Goal: Task Accomplishment & Management: Complete application form

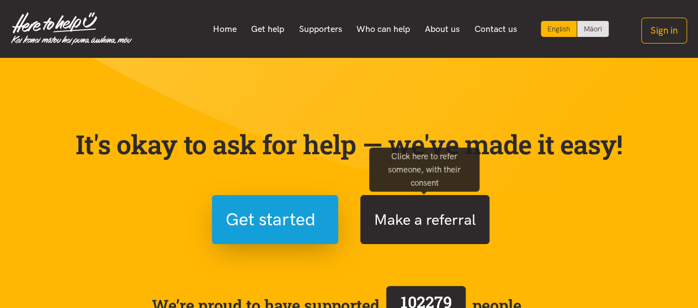
click at [405, 220] on button "Make a referral" at bounding box center [424, 219] width 129 height 49
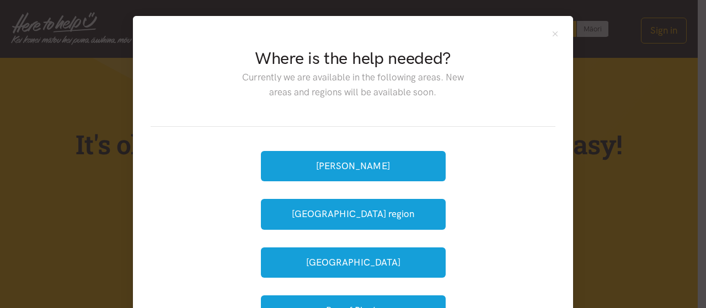
scroll to position [73, 0]
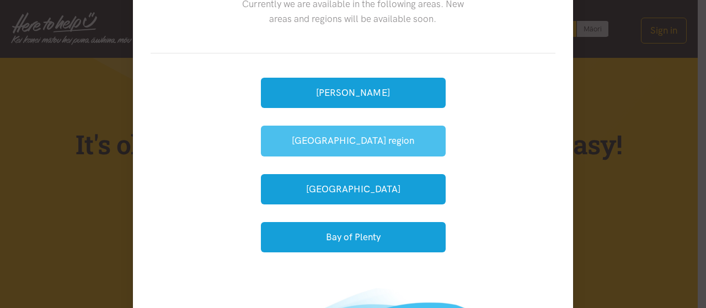
click at [390, 136] on button "[GEOGRAPHIC_DATA] region" at bounding box center [353, 141] width 185 height 30
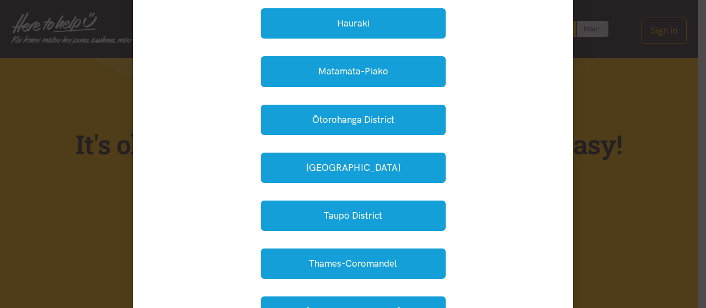
scroll to position [294, 0]
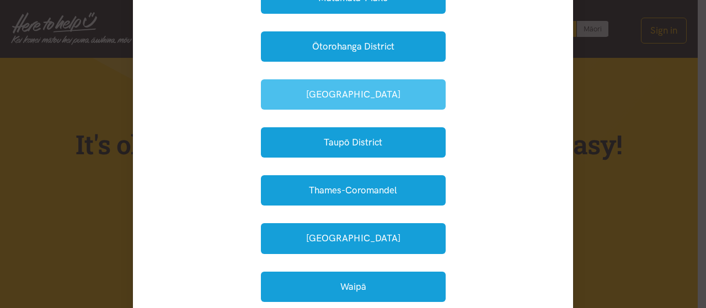
click at [408, 94] on button "[GEOGRAPHIC_DATA]" at bounding box center [353, 94] width 185 height 30
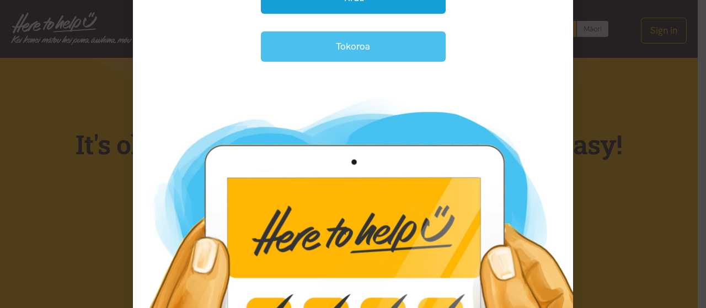
click at [356, 51] on button "Tokoroa" at bounding box center [353, 46] width 185 height 30
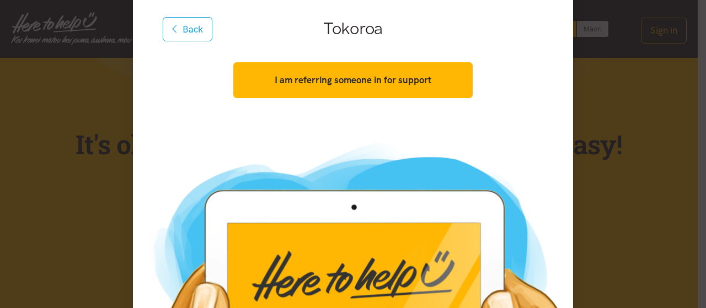
scroll to position [66, 0]
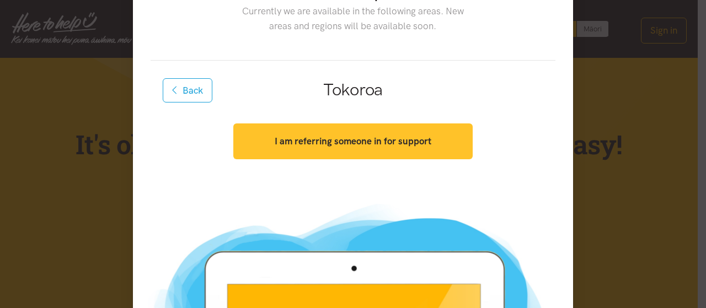
click at [365, 144] on strong "I am referring someone in for support" at bounding box center [353, 141] width 157 height 11
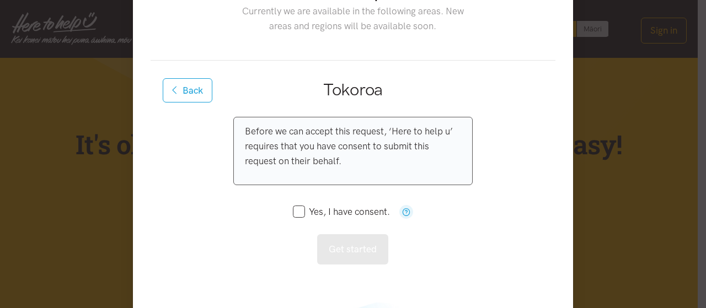
click at [298, 214] on input "Yes, I have consent." at bounding box center [341, 211] width 97 height 9
checkbox input "true"
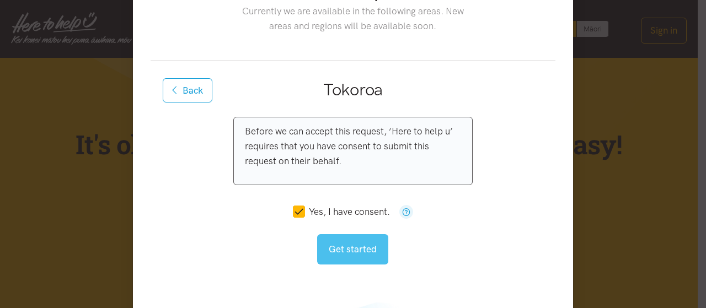
click at [341, 254] on button "Get started" at bounding box center [352, 249] width 71 height 30
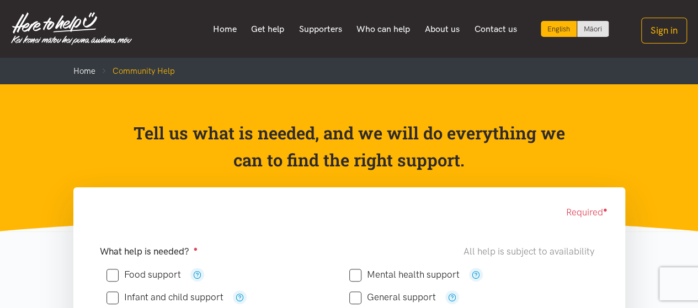
scroll to position [73, 0]
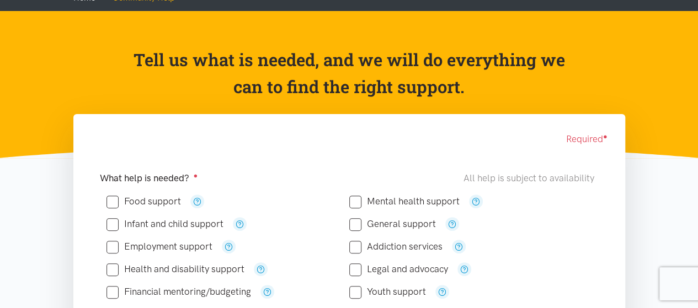
click at [121, 202] on input "Food support" at bounding box center [143, 201] width 74 height 9
checkbox input "true"
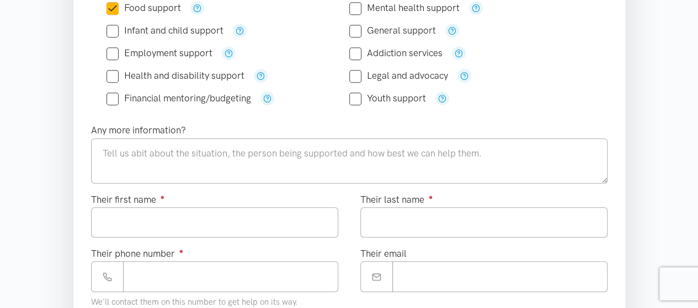
scroll to position [294, 0]
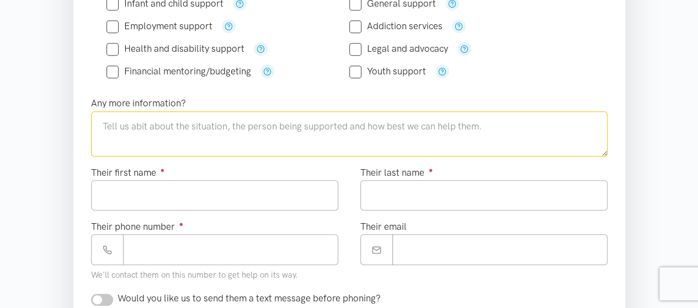
click at [184, 129] on textarea at bounding box center [349, 133] width 516 height 45
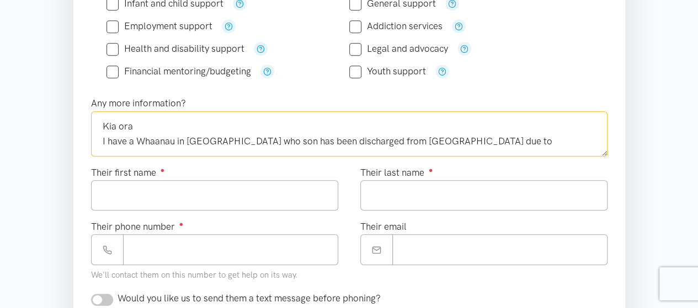
paste textarea "Henoch Schonlein purpura 2. Impetigo"
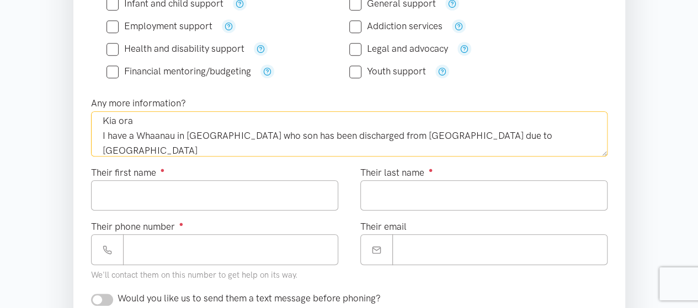
click at [111, 150] on textarea "Kia ora I have a Whaanau in Tokorua who son has been discharged from Waikato Ho…" at bounding box center [349, 133] width 516 height 45
click at [164, 152] on textarea "Kia ora I have a Whaanau in Tokorua who son has been discharged from Waikato Ho…" at bounding box center [349, 133] width 516 height 45
click at [181, 151] on textarea "Kia ora I have a Whaanau in Tokorua who son has been discharged from Waikato Ho…" at bounding box center [349, 133] width 516 height 45
click at [411, 150] on textarea "Kia ora I have a Whaanau in Tokorua who son has been discharged from Waikato Ho…" at bounding box center [349, 133] width 516 height 45
type textarea "Kia ora I have a Whaanau in Tokorua who son has been discharged from Waikato Ho…"
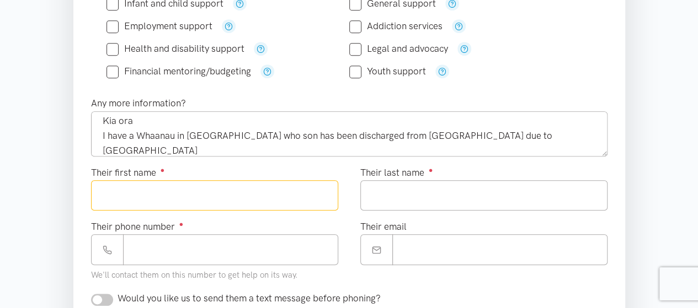
click at [243, 195] on input "Their first name ●" at bounding box center [214, 195] width 247 height 30
type input "*******"
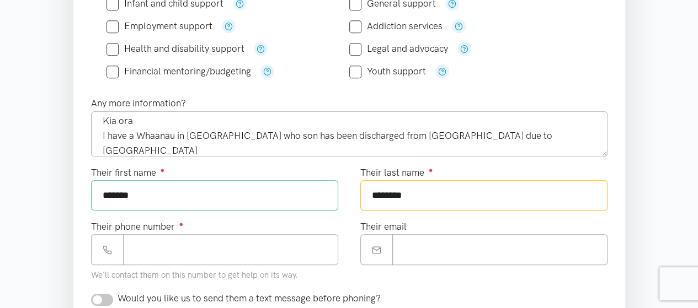
type input "********"
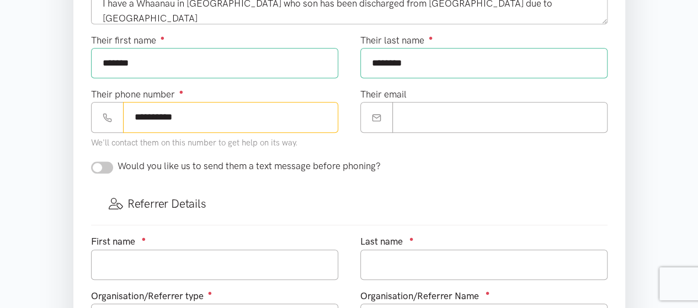
scroll to position [441, 0]
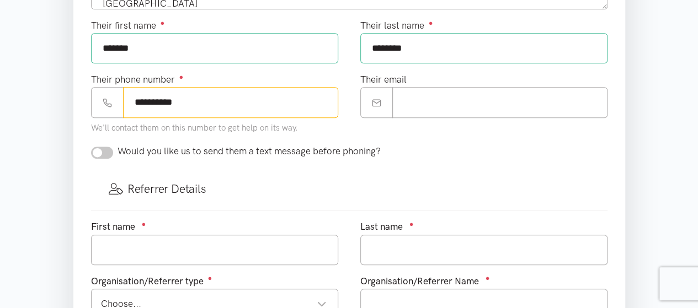
type input "**********"
drag, startPoint x: 95, startPoint y: 151, endPoint x: 103, endPoint y: 156, distance: 9.0
click at [95, 152] on input "checkbox" at bounding box center [102, 153] width 22 height 12
checkbox input "true"
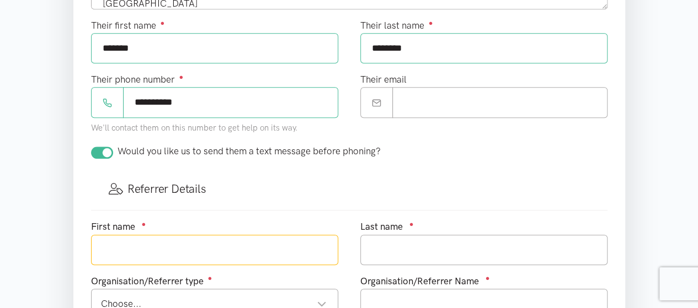
click at [161, 252] on input "text" at bounding box center [214, 250] width 247 height 30
type input "Paulette"
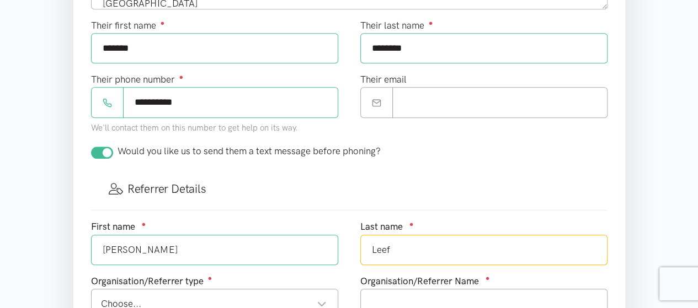
type input "Leef"
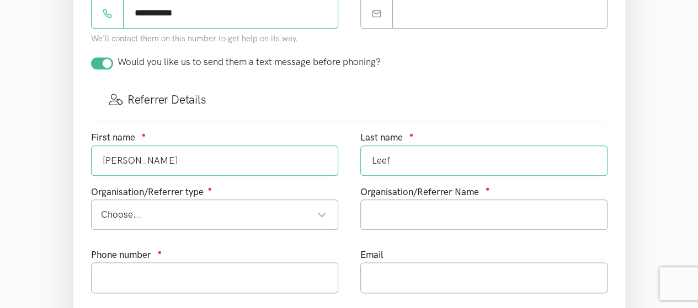
scroll to position [596, 0]
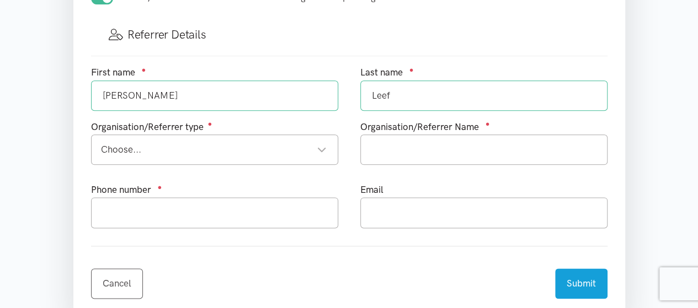
click at [323, 146] on div "Choose..." at bounding box center [214, 149] width 226 height 15
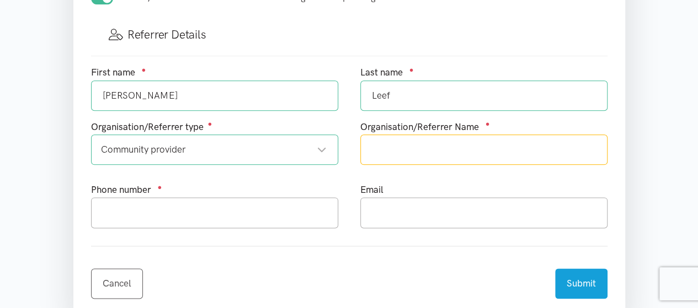
click at [383, 150] on input "text" at bounding box center [483, 150] width 247 height 30
type input "Te Ngaakau-aa-Kiwa"
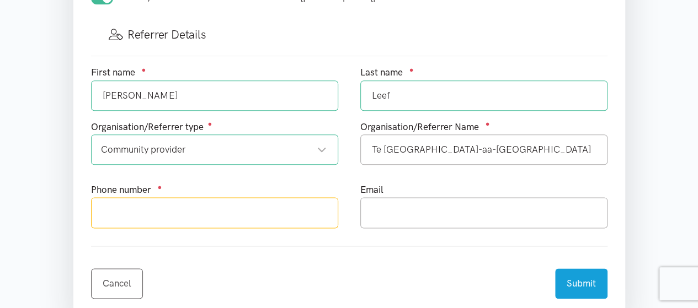
click at [172, 211] on input "text" at bounding box center [214, 213] width 247 height 30
type input "0224192019"
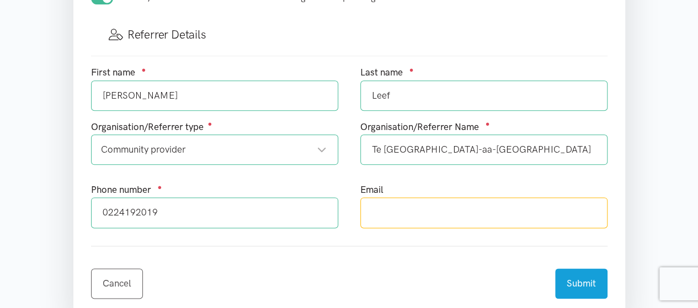
click at [385, 210] on input "text" at bounding box center [483, 213] width 247 height 30
type input "paulette.leef@tengakauakiwa.com"
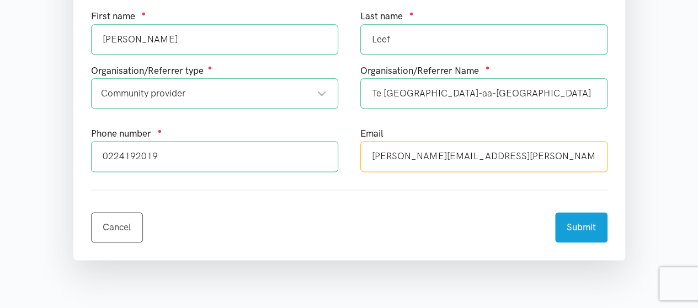
scroll to position [669, 0]
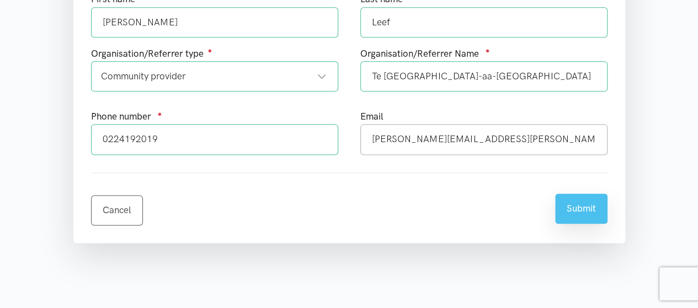
click at [577, 204] on button "Submit" at bounding box center [581, 209] width 52 height 30
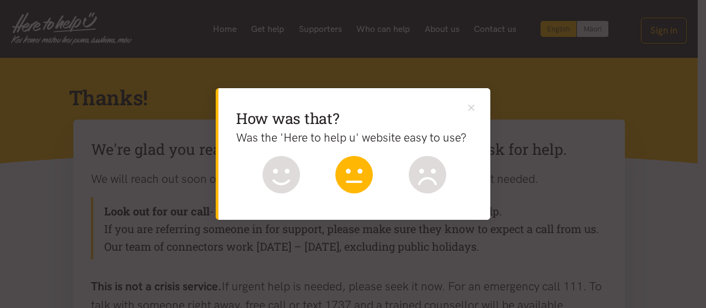
click at [358, 179] on icon at bounding box center [354, 175] width 38 height 38
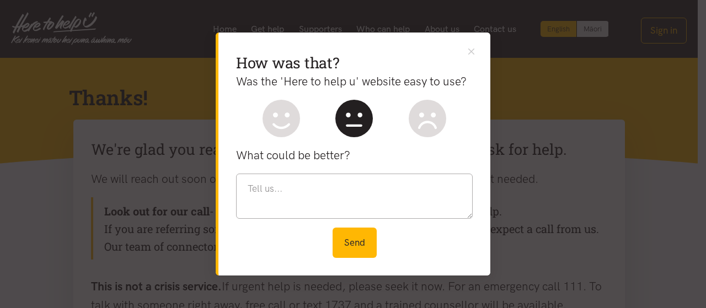
click at [602, 94] on div "How was that? Was the 'Here to help u' website easy to use? What could be bette…" at bounding box center [353, 154] width 706 height 308
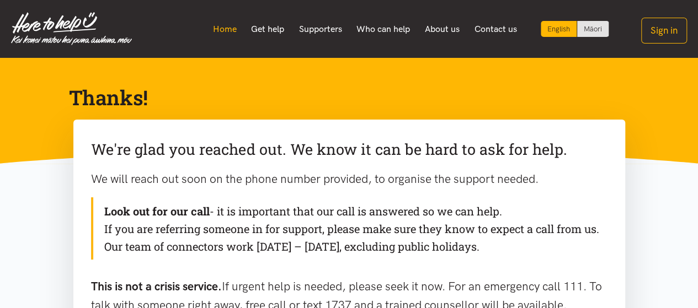
click at [223, 26] on link "Home" at bounding box center [224, 29] width 39 height 23
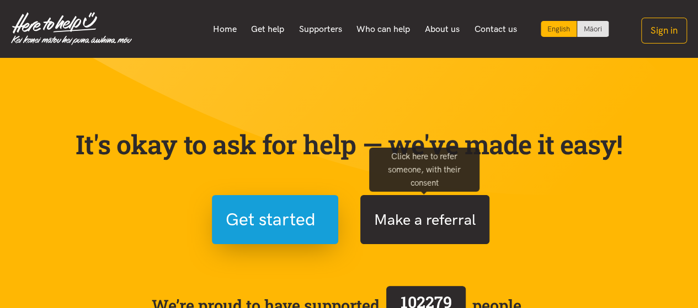
click at [447, 227] on button "Make a referral" at bounding box center [424, 219] width 129 height 49
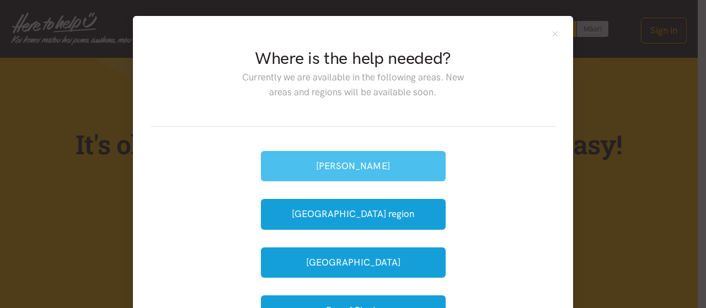
click at [385, 162] on button "[PERSON_NAME]" at bounding box center [353, 166] width 185 height 30
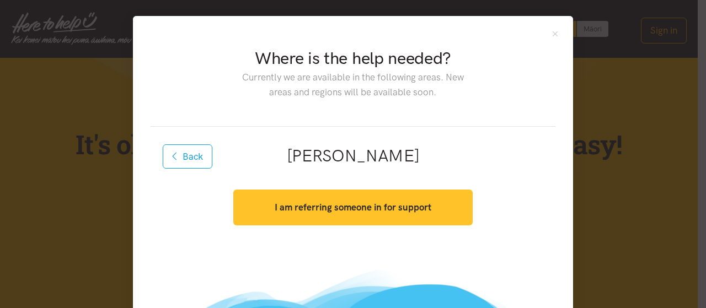
click at [397, 210] on strong "I am referring someone in for support" at bounding box center [353, 207] width 157 height 11
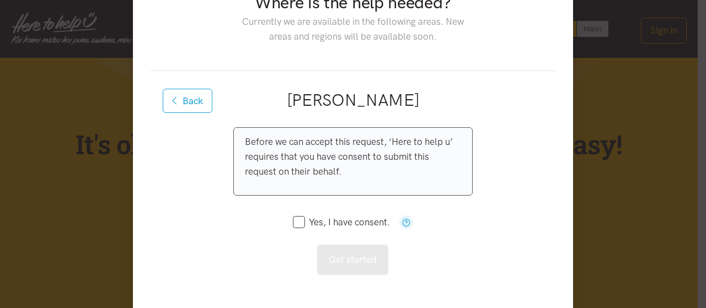
scroll to position [73, 0]
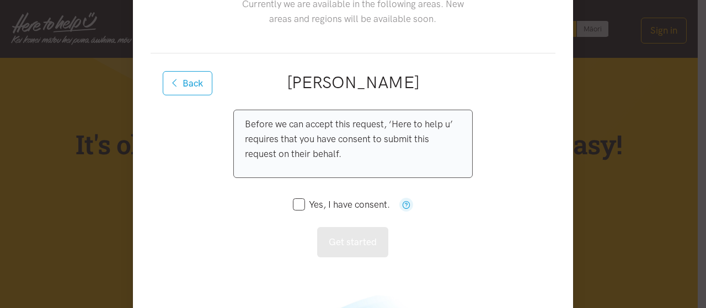
click at [295, 202] on input "Yes, I have consent." at bounding box center [341, 204] width 97 height 9
checkbox input "true"
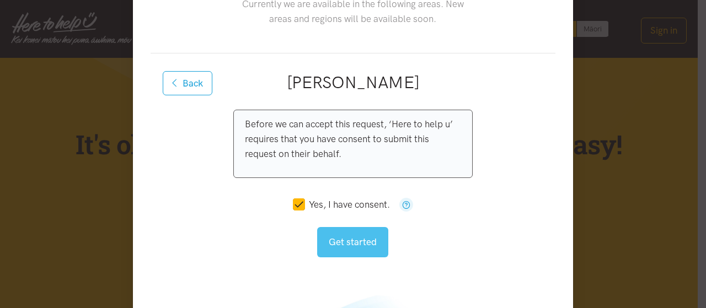
click at [360, 239] on button "Get started" at bounding box center [352, 242] width 71 height 30
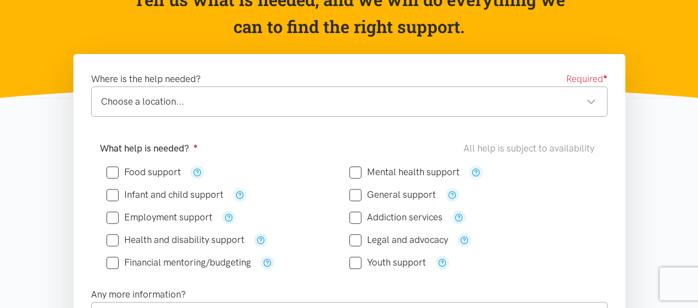
scroll to position [147, 0]
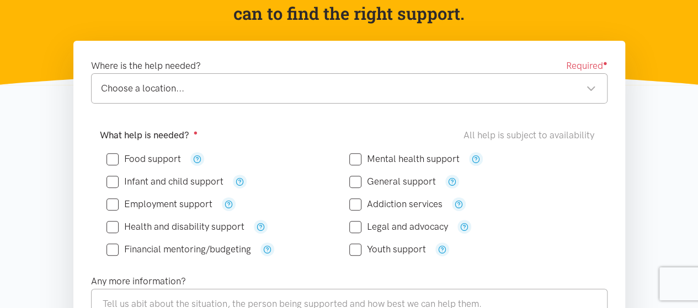
click at [439, 97] on div "Choose a location... Choose a location..." at bounding box center [349, 88] width 516 height 30
click at [109, 158] on input "Food support" at bounding box center [143, 158] width 74 height 9
checkbox input "true"
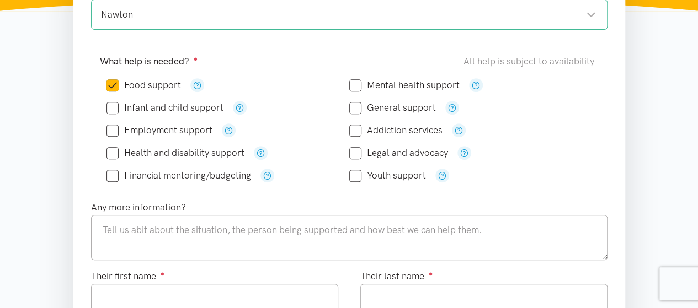
scroll to position [294, 0]
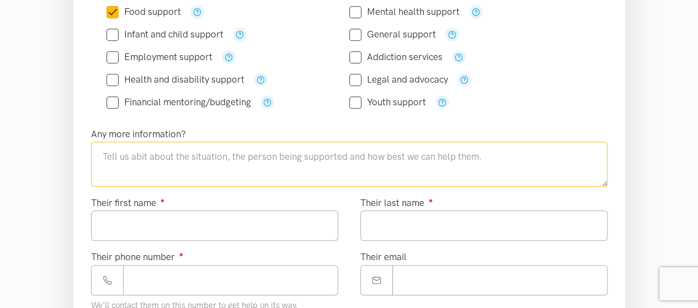
click at [181, 157] on textarea at bounding box center [349, 164] width 516 height 45
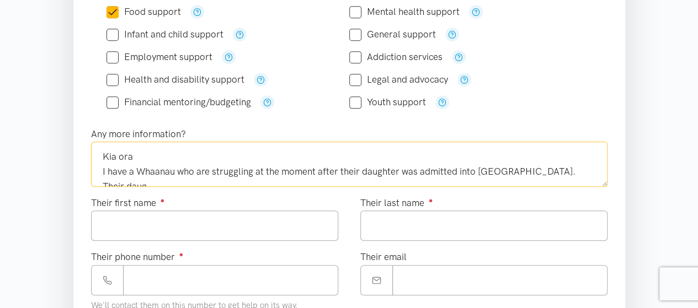
scroll to position [6, 0]
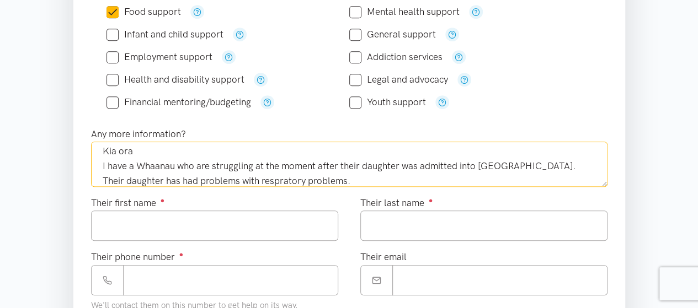
click at [257, 177] on textarea "Kia ora I have a Whaanau who are struggling at the moment after their daughter …" at bounding box center [349, 164] width 516 height 45
click at [565, 164] on textarea "Kia ora I have a Whaanau who are struggling at the moment after their daughter …" at bounding box center [349, 164] width 516 height 45
click at [559, 161] on textarea "Kia ora I have a Whaanau who are struggling at the moment after their daughter …" at bounding box center [349, 164] width 516 height 45
click at [334, 179] on textarea "Kia ora I have a Whaanau who are struggling at the moment after their daughter …" at bounding box center [349, 164] width 516 height 45
click at [578, 164] on textarea "Kia ora I have a Whaanau who are struggling at the moment after their daughter …" at bounding box center [349, 164] width 516 height 45
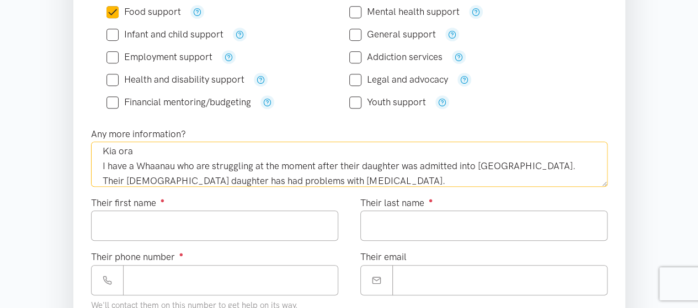
click at [369, 179] on textarea "Kia ora I have a Whaanau who are struggling at the moment after their daughter …" at bounding box center [349, 164] width 516 height 45
type textarea "Kia ora I have a Whaanau who are struggling at the moment after their daughter …"
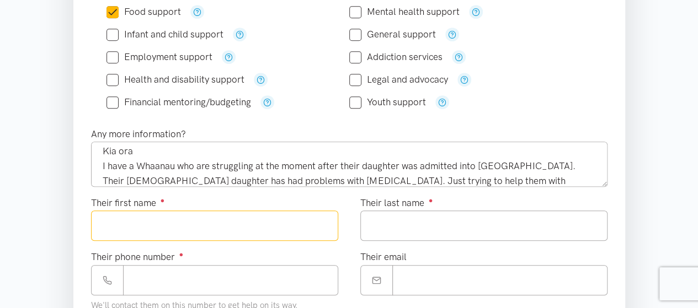
click at [226, 227] on input "Their first name ●" at bounding box center [214, 226] width 247 height 30
type input "**********"
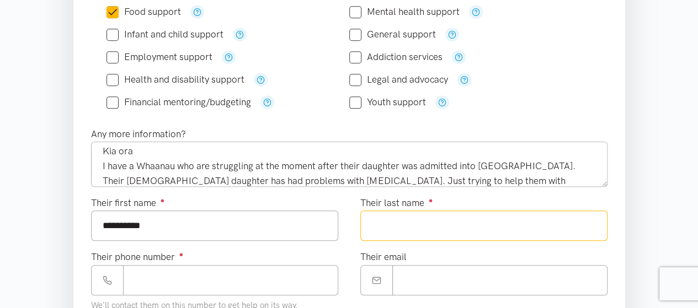
click at [431, 225] on input "Their last name ●" at bounding box center [483, 226] width 247 height 30
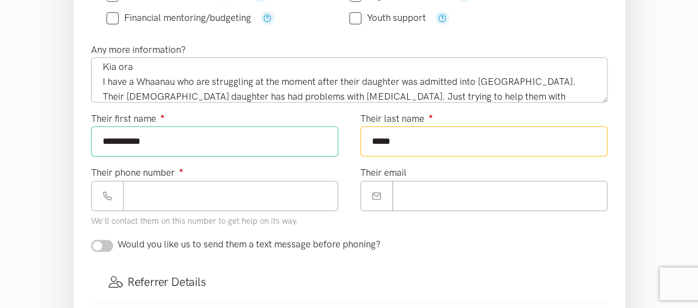
scroll to position [441, 0]
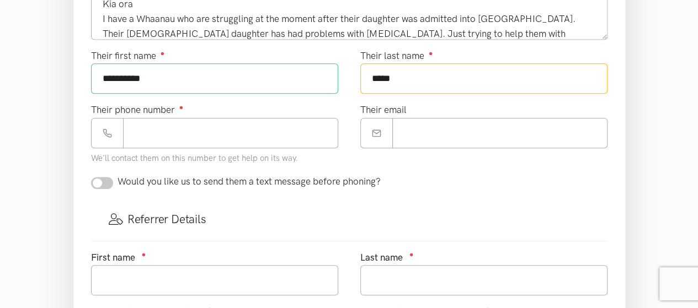
type input "*****"
click at [146, 133] on input "Their phone number ●" at bounding box center [230, 133] width 215 height 30
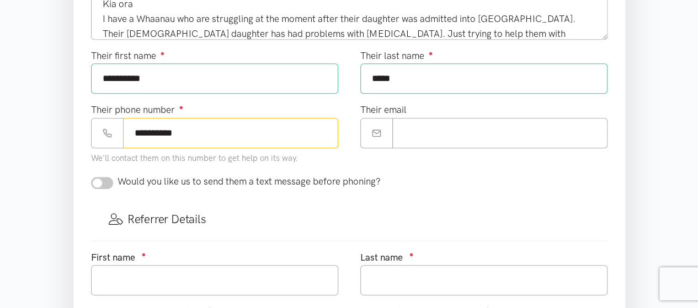
scroll to position [515, 0]
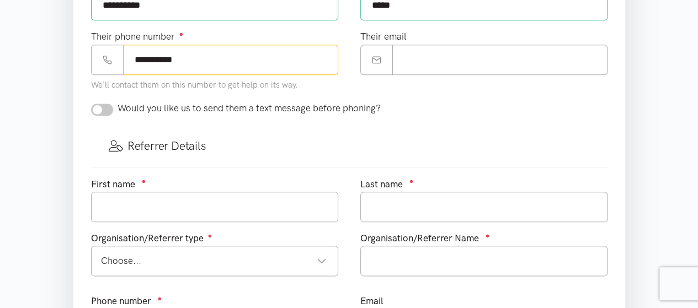
type input "**********"
click at [98, 105] on input "checkbox" at bounding box center [102, 110] width 22 height 12
checkbox input "true"
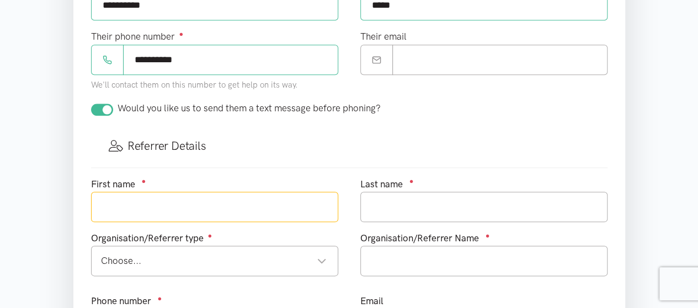
click at [181, 211] on input "text" at bounding box center [214, 207] width 247 height 30
type input "Paulette"
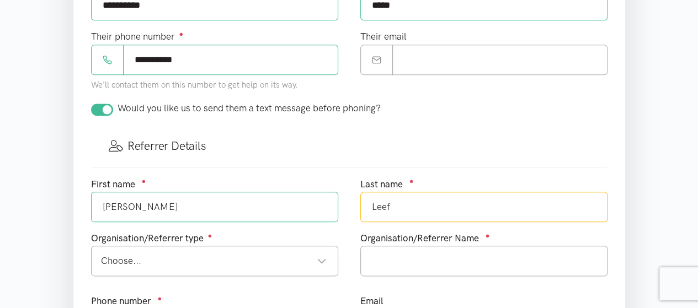
type input "Leef"
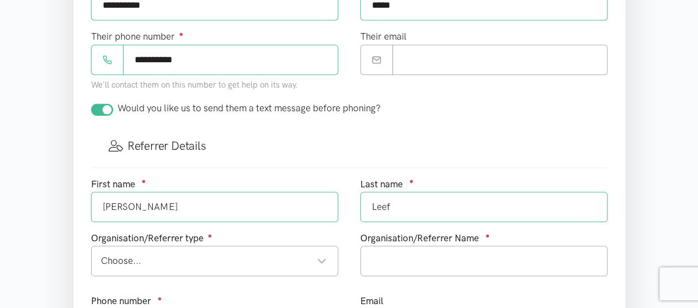
click at [194, 265] on div "Choose... Choose..." at bounding box center [214, 261] width 247 height 30
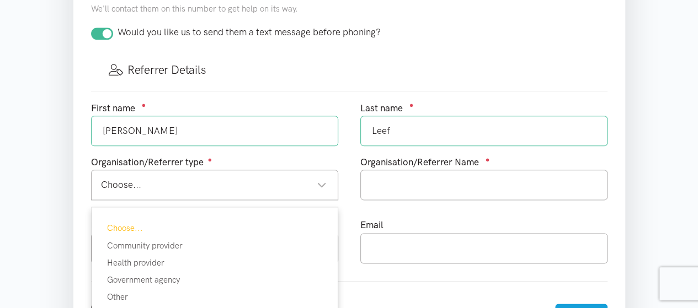
scroll to position [662, 0]
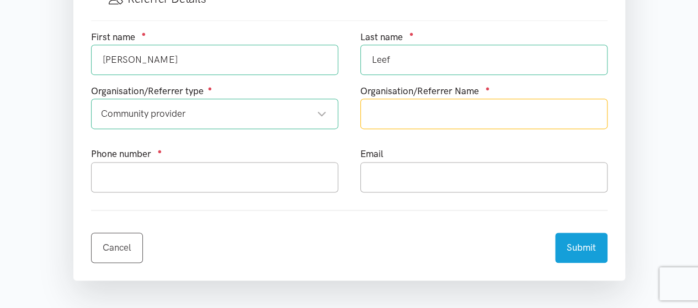
click at [402, 115] on input "text" at bounding box center [483, 114] width 247 height 30
type input "Te Ngaakau-aa-Kiwa"
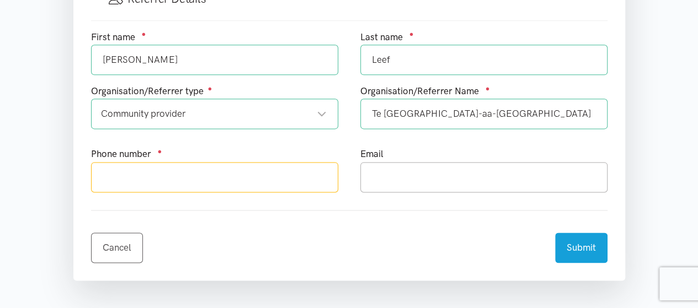
drag, startPoint x: 252, startPoint y: 179, endPoint x: 239, endPoint y: 175, distance: 12.7
click at [247, 178] on input "text" at bounding box center [214, 177] width 247 height 30
type input "0224192019"
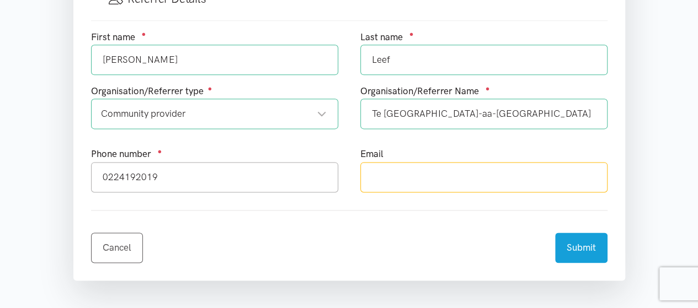
click at [385, 177] on input "text" at bounding box center [483, 177] width 247 height 30
type input "paulette.leef@tengakauakiwa.com"
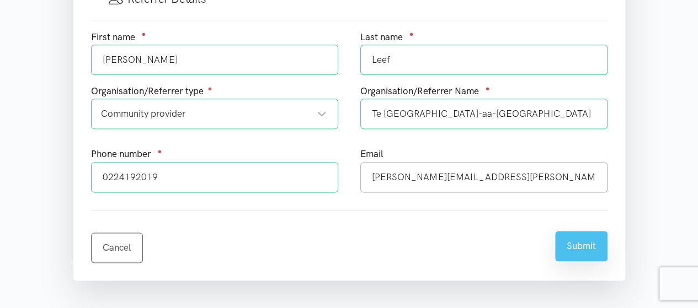
click at [577, 244] on button "Submit" at bounding box center [581, 246] width 52 height 30
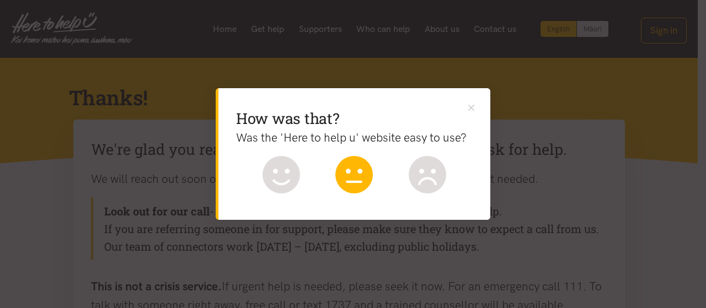
click at [353, 167] on icon at bounding box center [354, 175] width 38 height 38
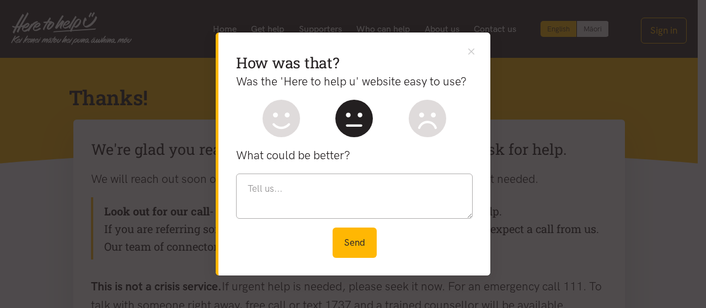
click at [611, 93] on div "How was that? Was the 'Here to help u' website easy to use? What could be bette…" at bounding box center [353, 154] width 706 height 308
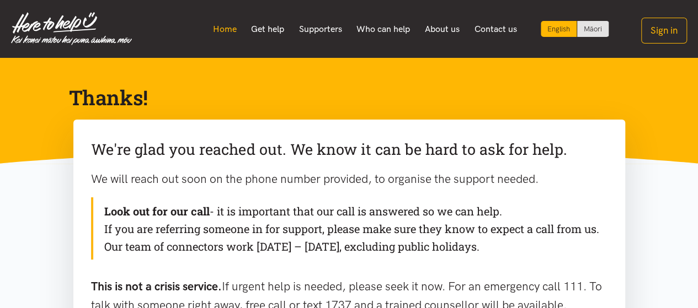
click at [224, 32] on link "Home" at bounding box center [224, 29] width 39 height 23
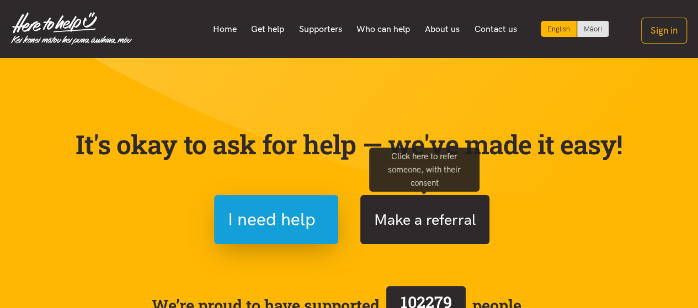
click at [426, 225] on button "Make a referral" at bounding box center [424, 219] width 129 height 49
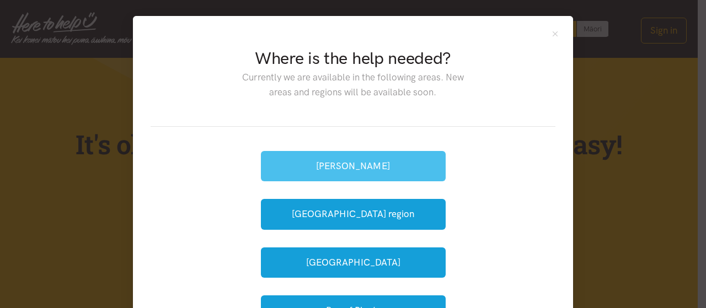
click at [385, 172] on button "[PERSON_NAME]" at bounding box center [353, 166] width 185 height 30
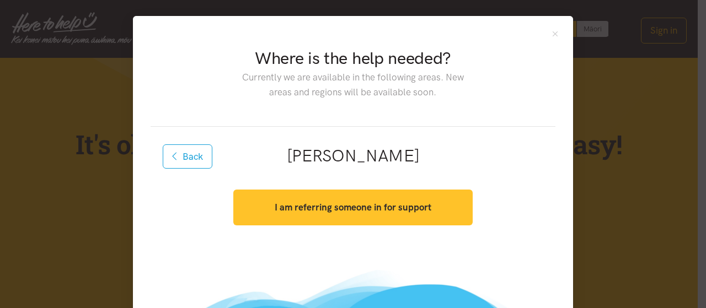
click at [355, 207] on strong "I am referring someone in for support" at bounding box center [353, 207] width 157 height 11
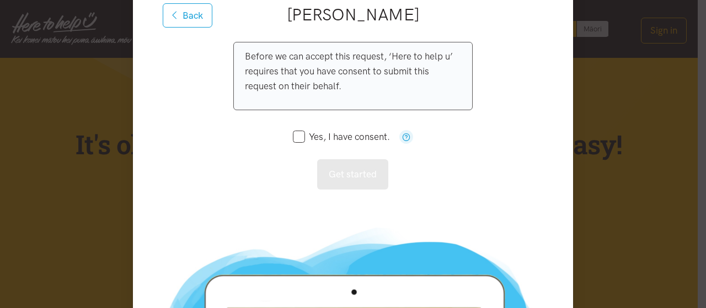
scroll to position [147, 0]
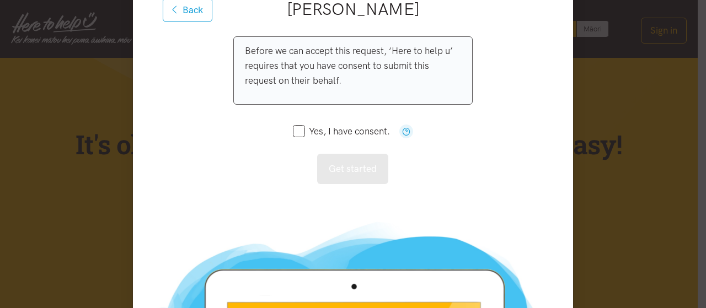
click at [293, 134] on input "Yes, I have consent." at bounding box center [341, 131] width 97 height 9
checkbox input "true"
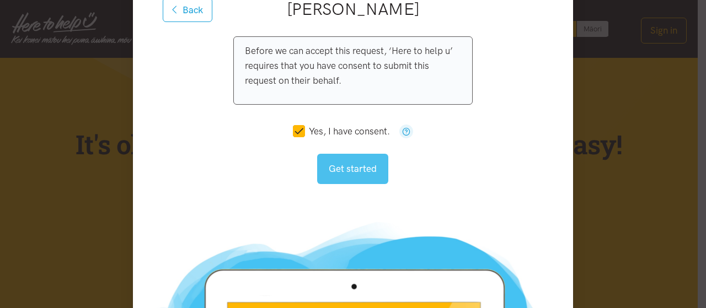
click at [369, 175] on button "Get started" at bounding box center [352, 169] width 71 height 30
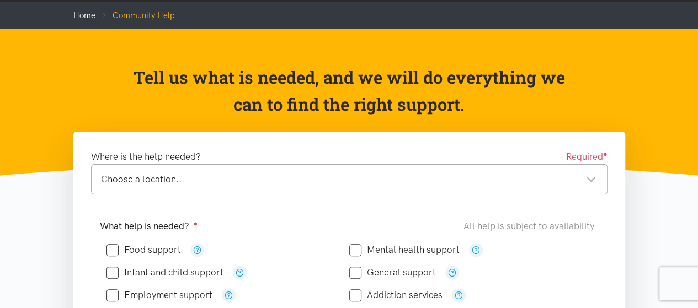
scroll to position [73, 0]
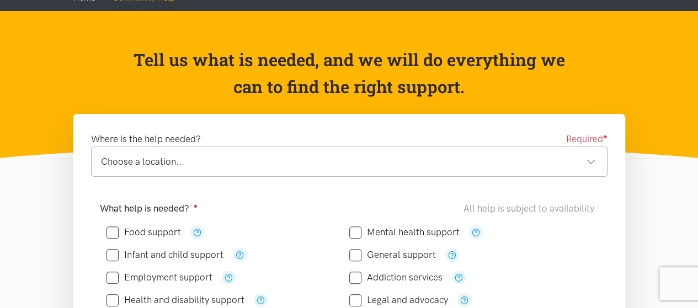
click at [388, 164] on div "Choose a location..." at bounding box center [348, 161] width 495 height 15
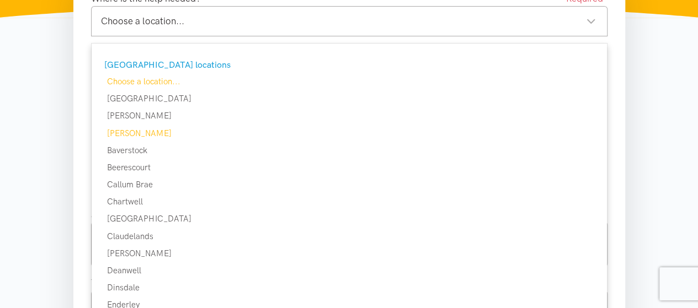
scroll to position [221, 0]
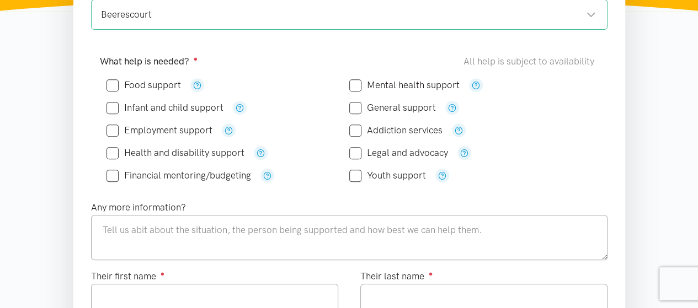
click at [110, 85] on input "Food support" at bounding box center [143, 85] width 74 height 9
checkbox input "true"
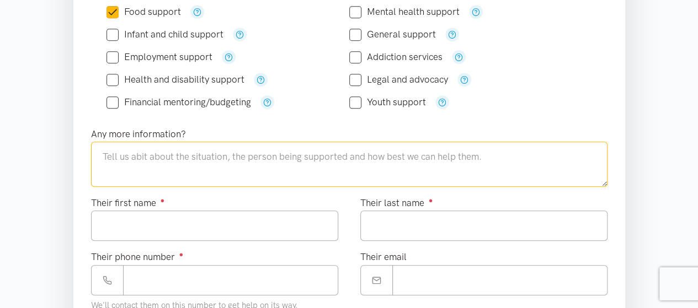
click at [191, 154] on textarea at bounding box center [349, 164] width 516 height 45
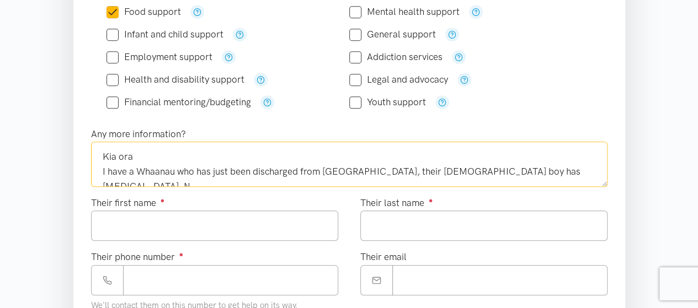
scroll to position [6, 0]
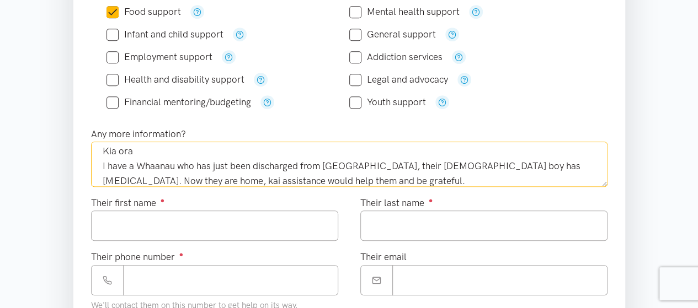
type textarea "Kia ora I have a Whaanau who has just been discharged from Waikato Hospital, th…"
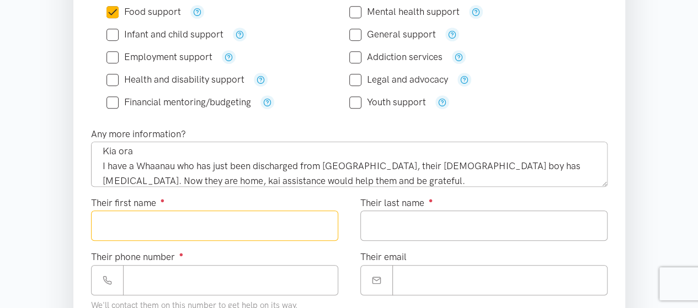
click at [150, 227] on input "Their first name ●" at bounding box center [214, 226] width 247 height 30
type input "*****"
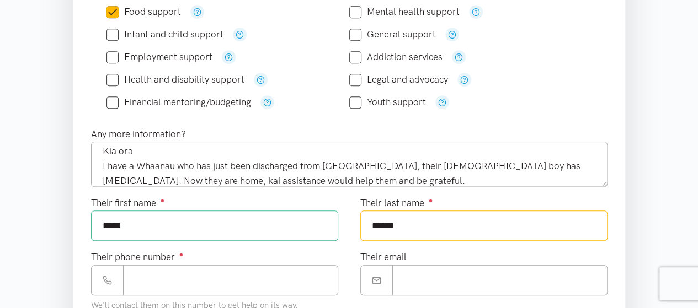
type input "******"
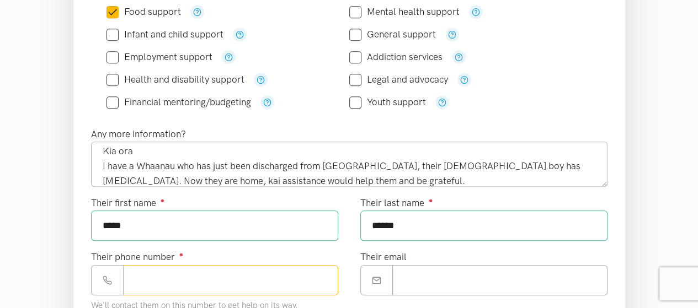
click at [163, 281] on input "Their phone number ●" at bounding box center [230, 280] width 215 height 30
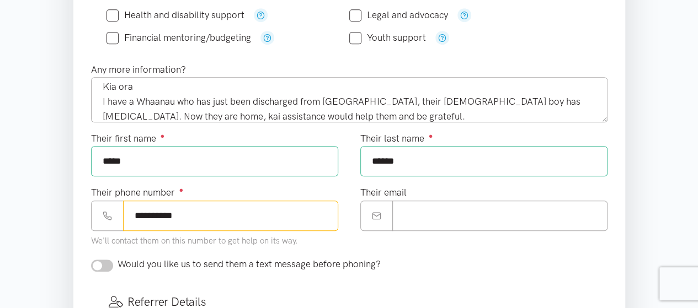
scroll to position [441, 0]
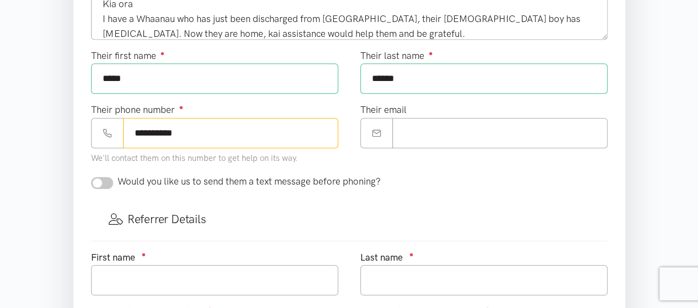
type input "**********"
drag, startPoint x: 101, startPoint y: 177, endPoint x: 113, endPoint y: 183, distance: 12.8
click at [101, 178] on input "checkbox" at bounding box center [102, 183] width 22 height 12
checkbox input "true"
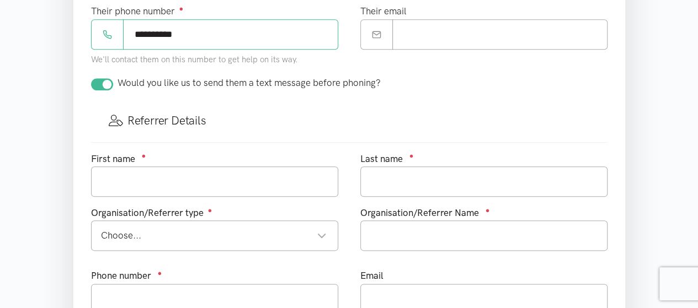
scroll to position [588, 0]
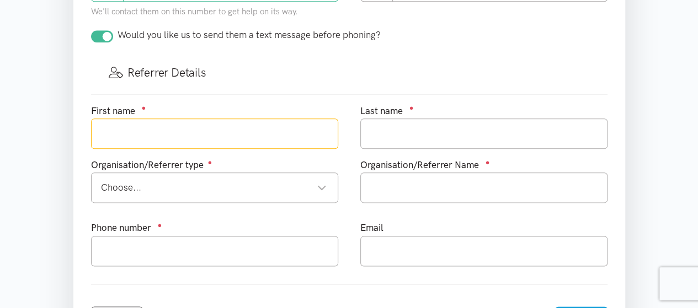
click at [185, 133] on input "text" at bounding box center [214, 134] width 247 height 30
type input "Paulette"
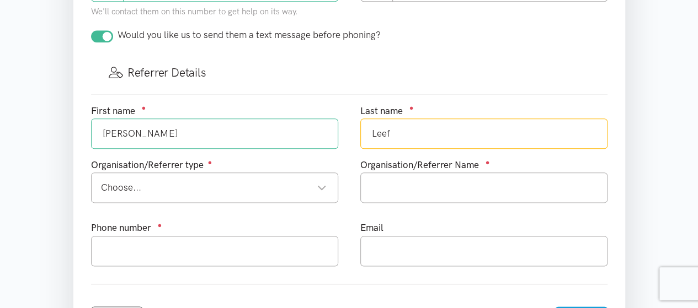
click at [255, 182] on div "Choose..." at bounding box center [214, 187] width 226 height 15
type input "Leef"
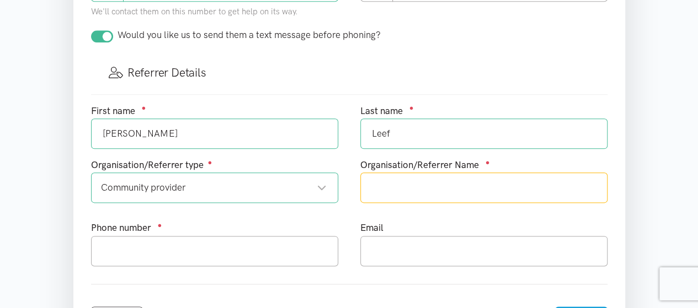
click at [389, 189] on input "text" at bounding box center [483, 188] width 247 height 30
type input "Te Ngaakau-aa-Kiwa"
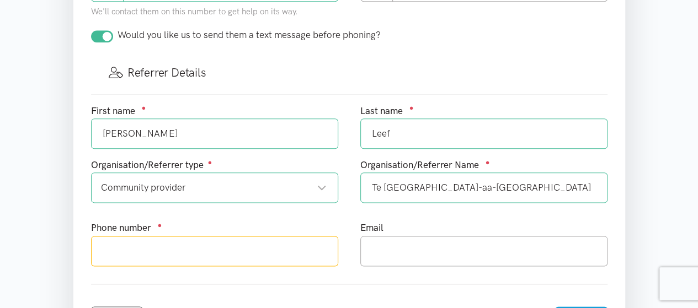
click at [253, 255] on input "text" at bounding box center [214, 251] width 247 height 30
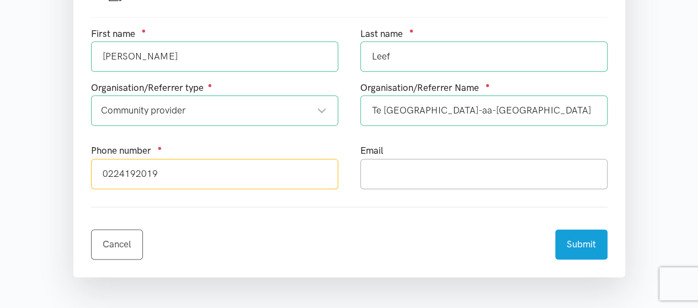
scroll to position [735, 0]
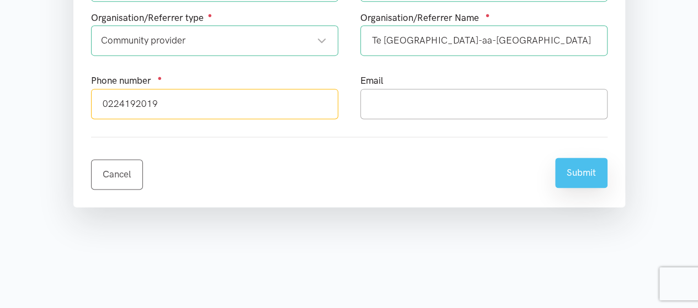
type input "0224192019"
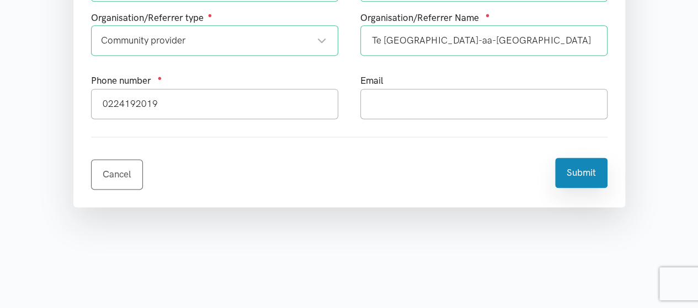
click at [572, 166] on button "Submit" at bounding box center [581, 173] width 52 height 30
